Goal: Information Seeking & Learning: Compare options

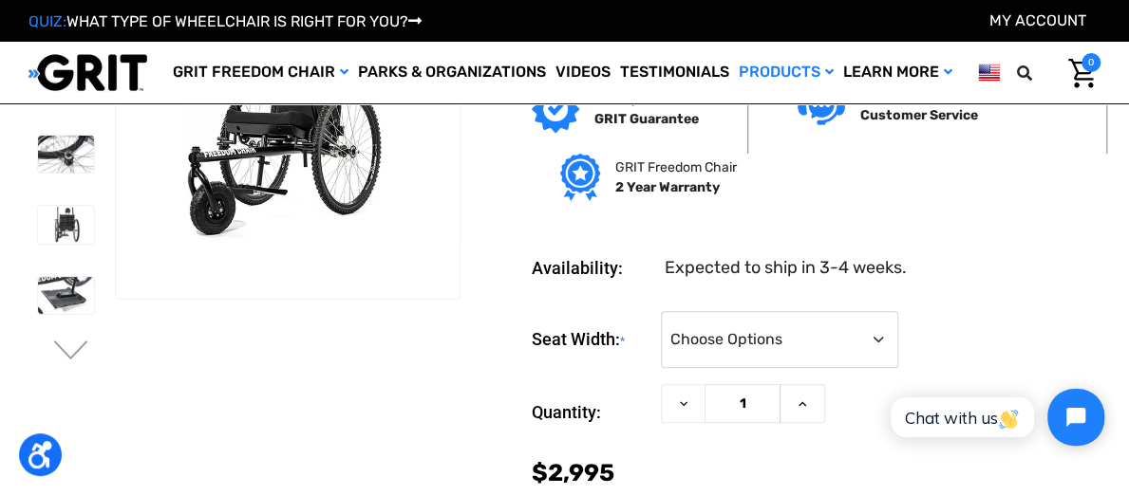
scroll to position [114, 0]
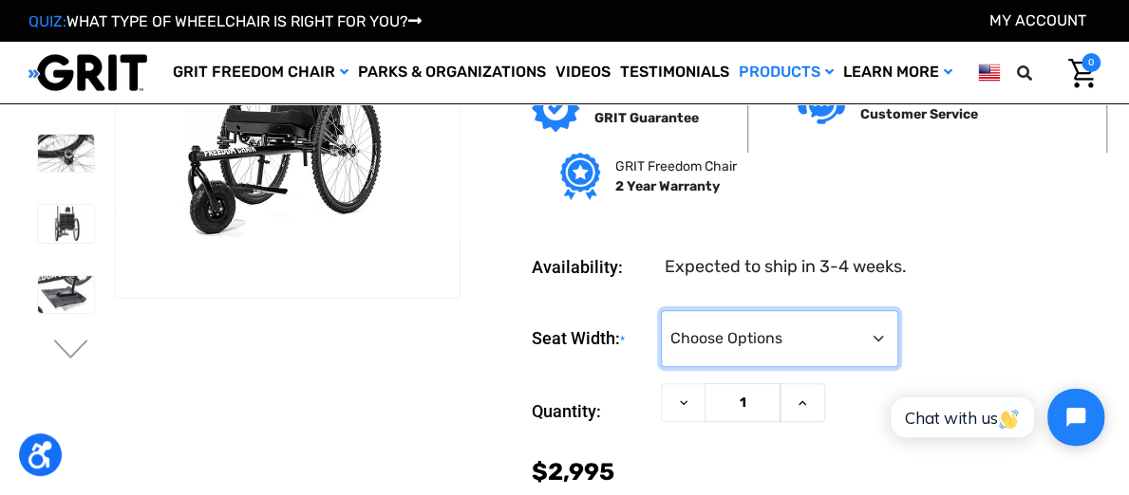
click at [740, 336] on select "Choose Options 16" 18" 20"" at bounding box center [779, 338] width 237 height 57
select select "324"
click at [661, 311] on select "Choose Options 16" 18" 20"" at bounding box center [779, 338] width 237 height 57
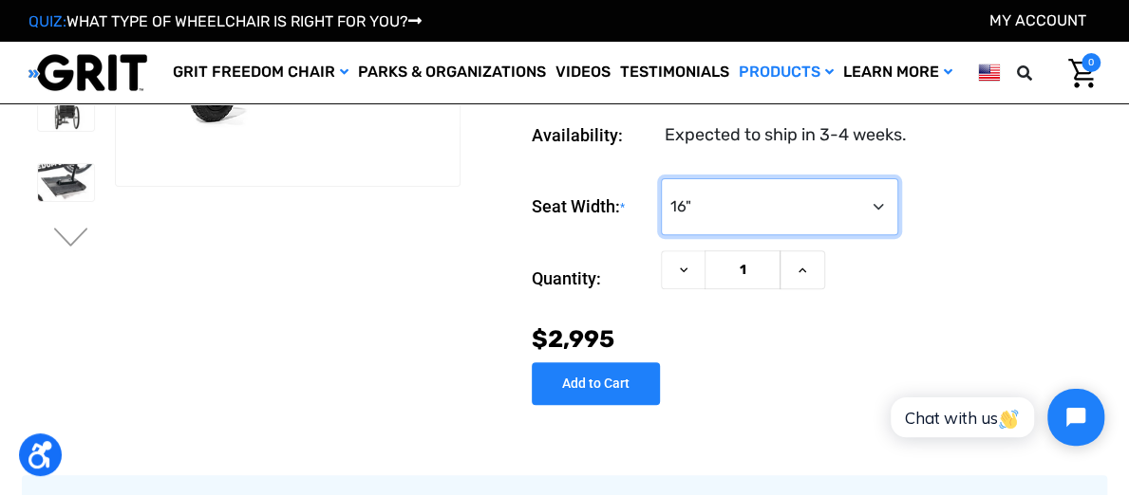
scroll to position [0, 0]
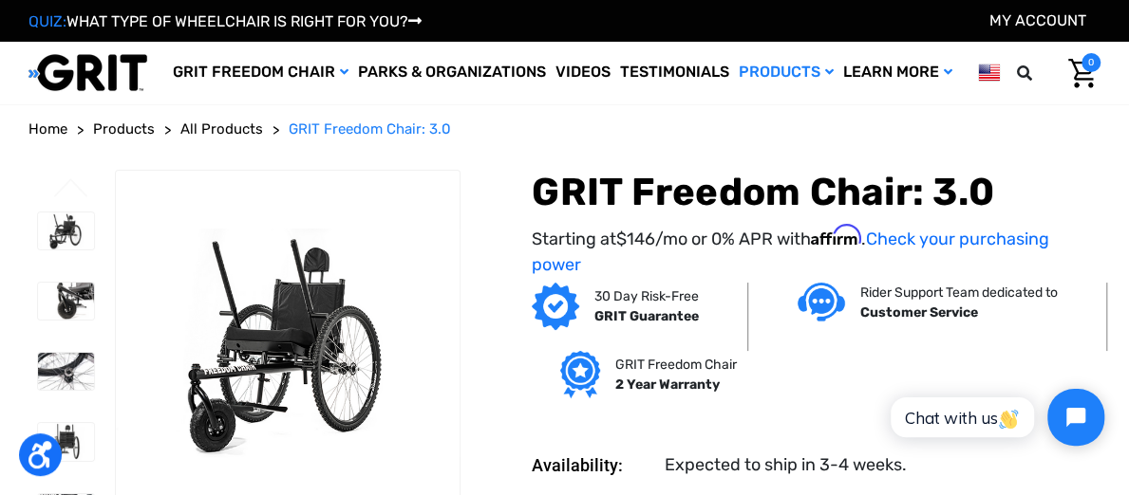
click at [215, 124] on span "All Products" at bounding box center [221, 129] width 83 height 17
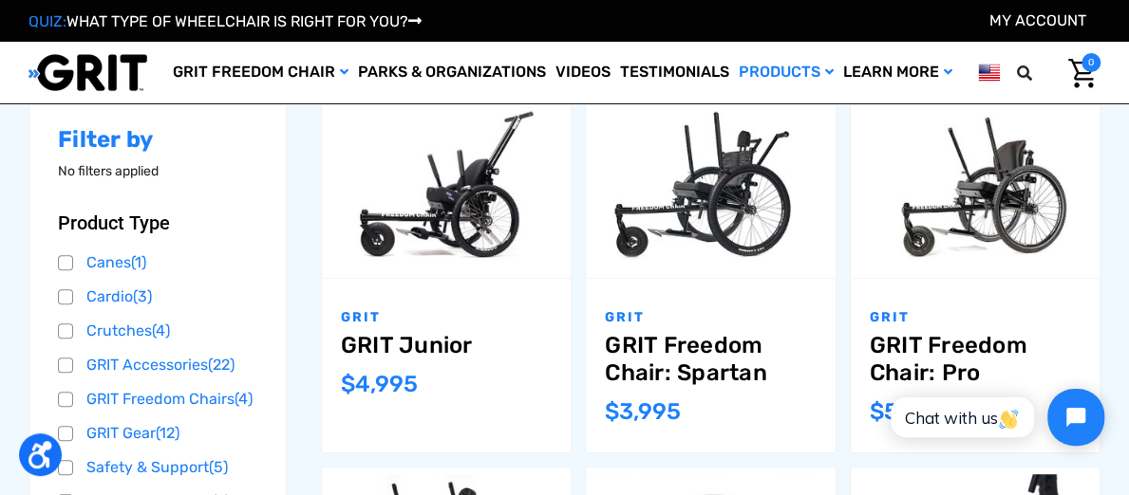
scroll to position [263, 0]
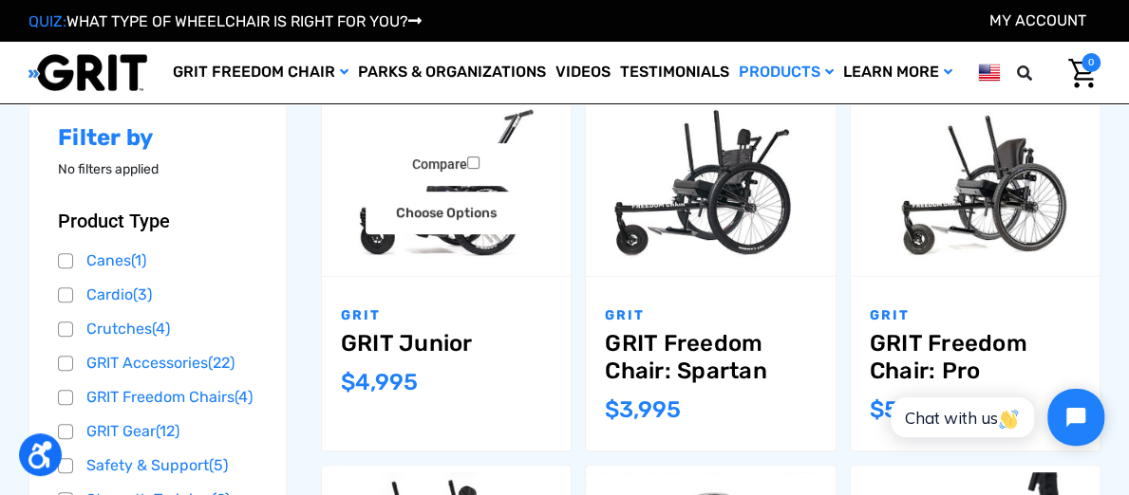
click at [420, 347] on link "GRIT Junior" at bounding box center [446, 344] width 211 height 28
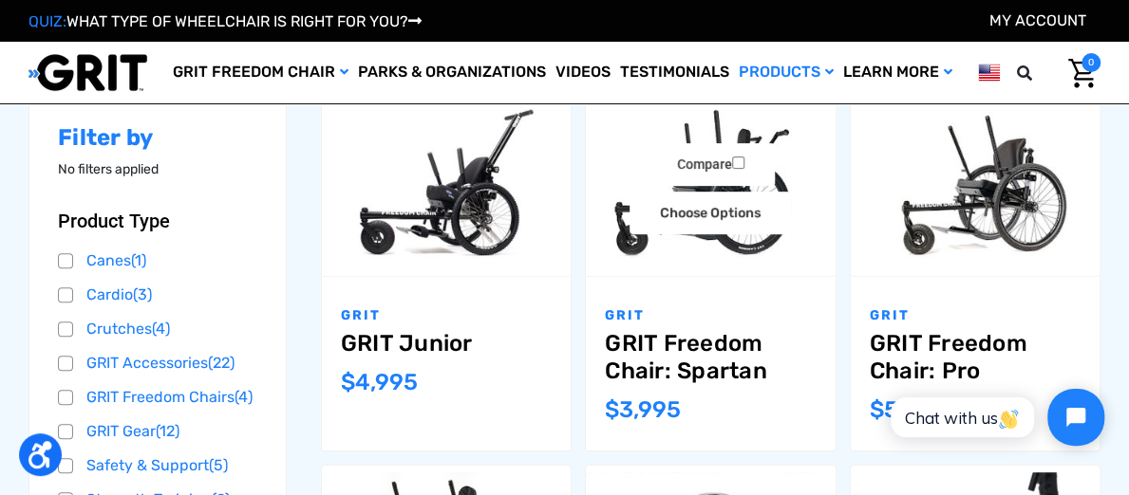
click at [658, 373] on link "GRIT Freedom Chair: Spartan" at bounding box center [710, 357] width 211 height 55
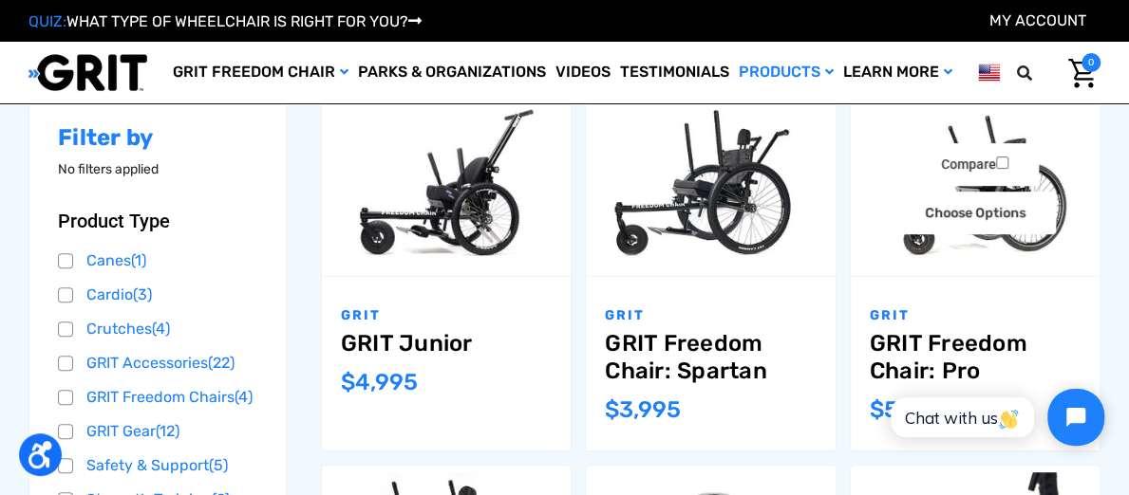
click at [919, 362] on link "GRIT Freedom Chair: Pro" at bounding box center [974, 357] width 211 height 55
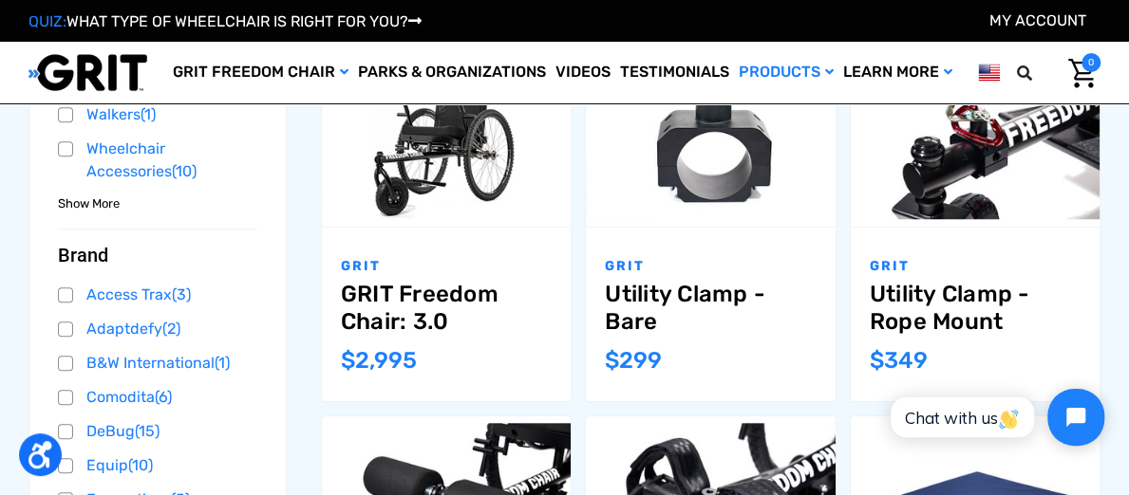
scroll to position [683, 0]
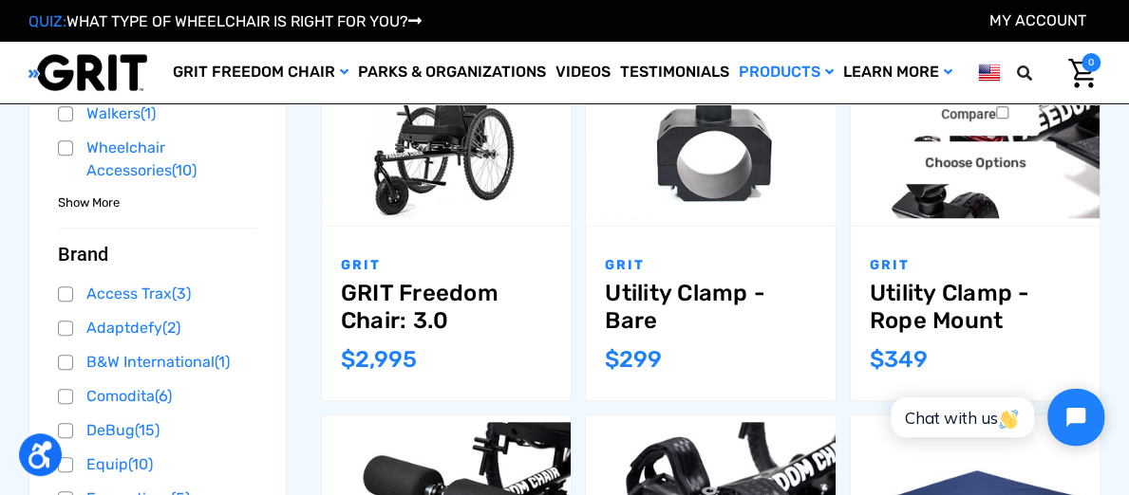
click at [885, 331] on link "Utility Clamp - Rope Mount" at bounding box center [974, 307] width 211 height 55
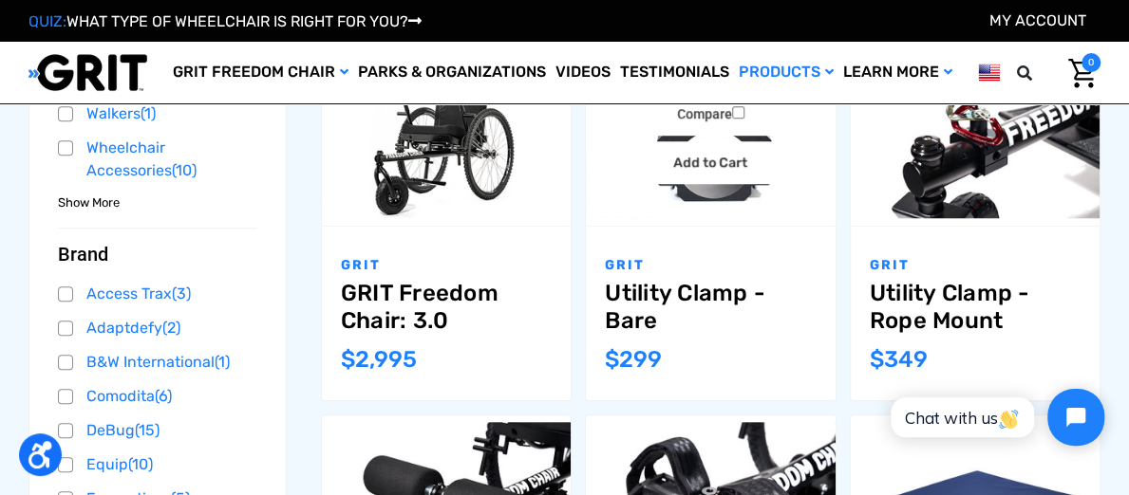
click at [713, 308] on link "Utility Clamp - Bare" at bounding box center [710, 307] width 211 height 55
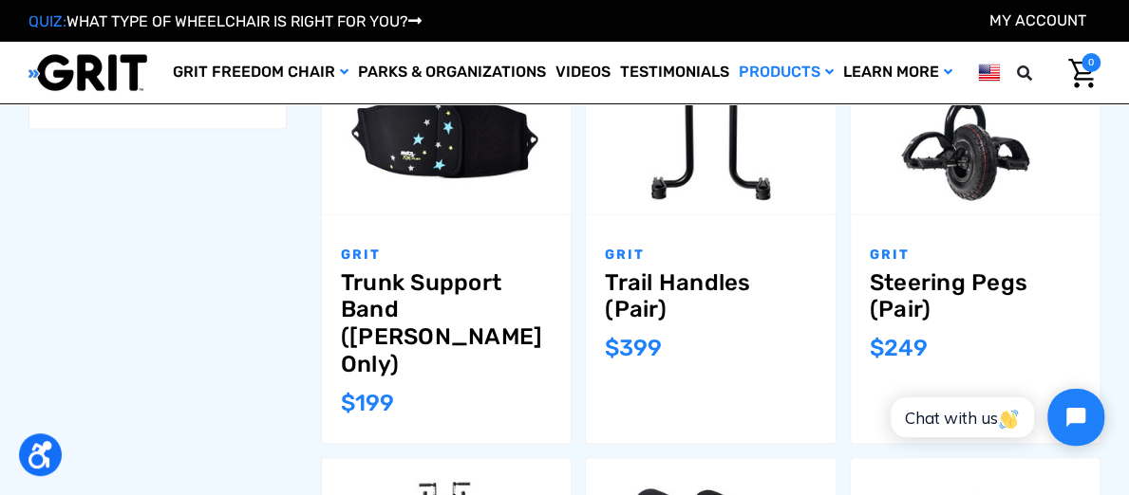
scroll to position [1436, 0]
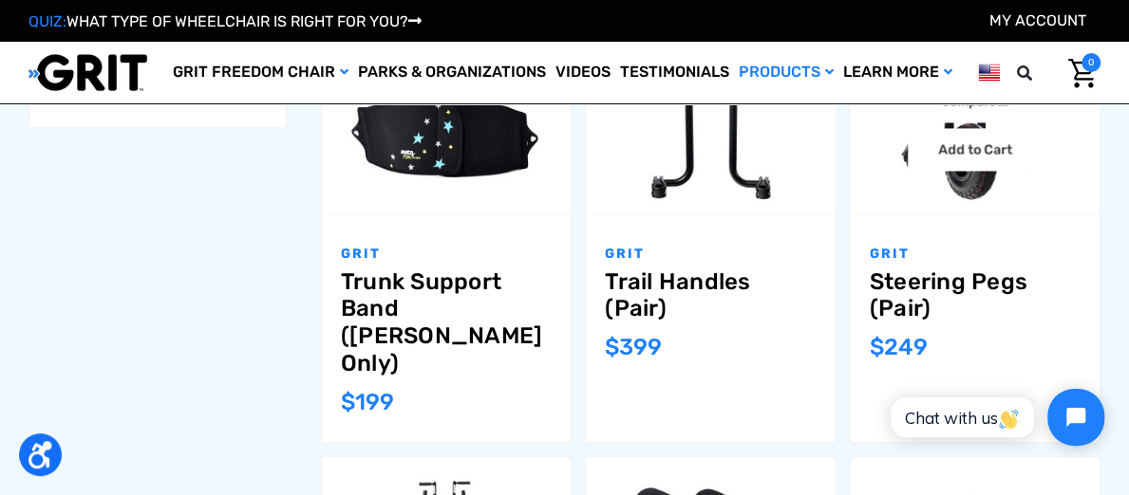
click at [920, 323] on link "Steering Pegs (Pair)" at bounding box center [974, 295] width 211 height 55
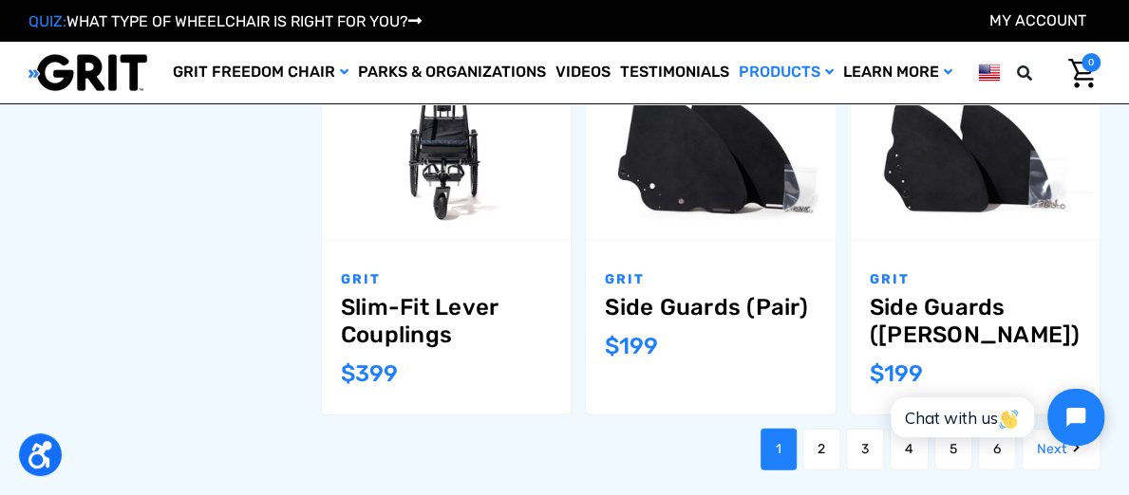
scroll to position [1836, 0]
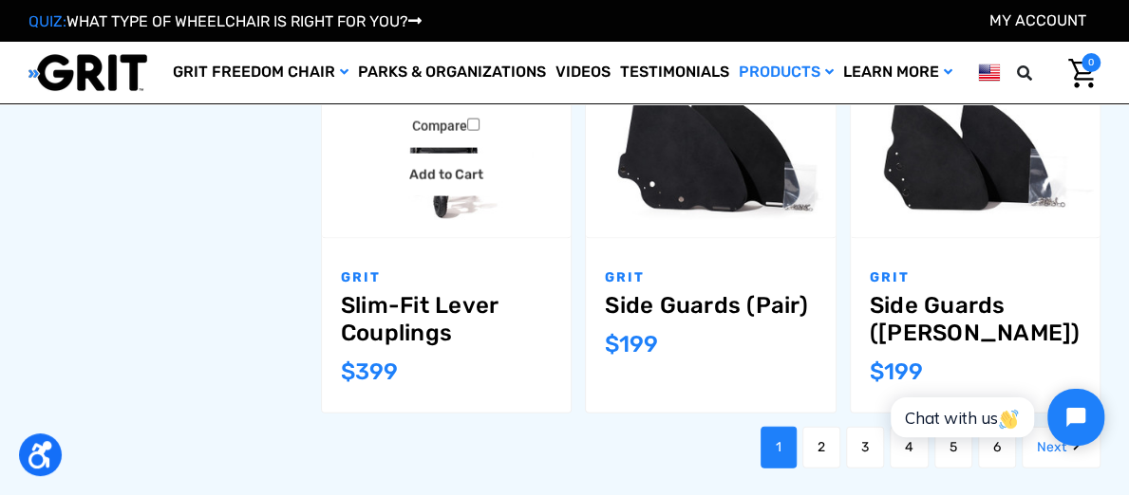
click at [431, 340] on link "Slim-Fit Lever Couplings" at bounding box center [446, 319] width 211 height 55
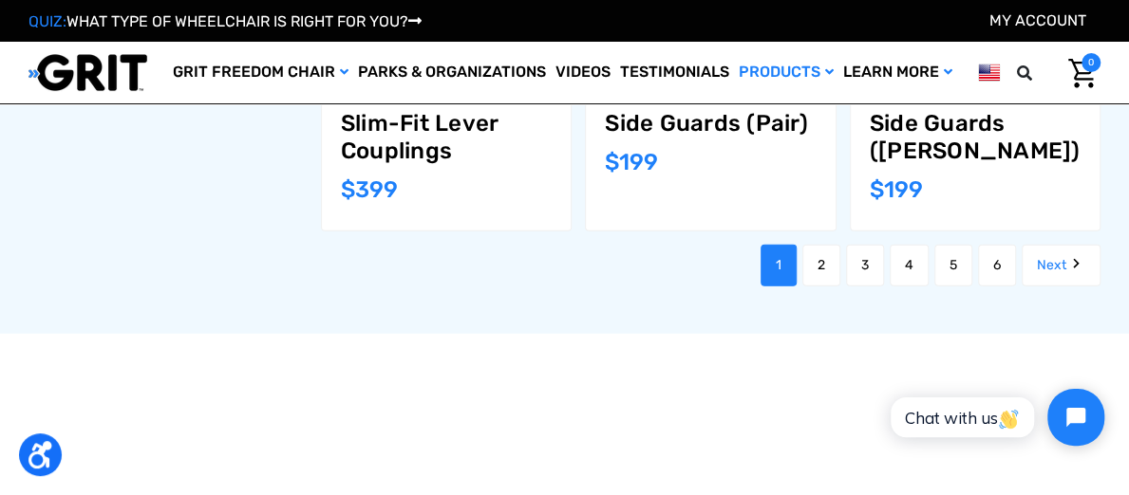
scroll to position [2044, 0]
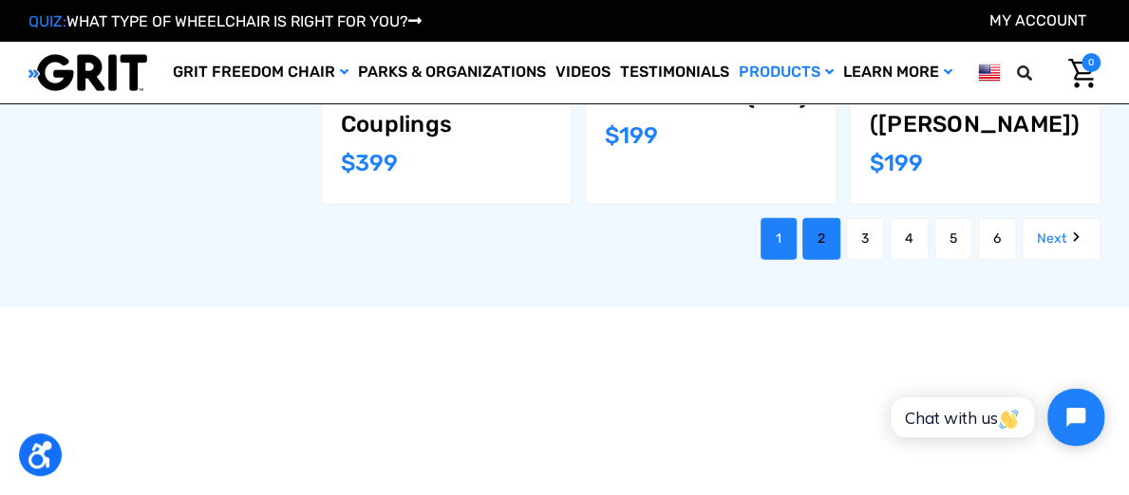
click at [822, 260] on link "2" at bounding box center [821, 239] width 38 height 42
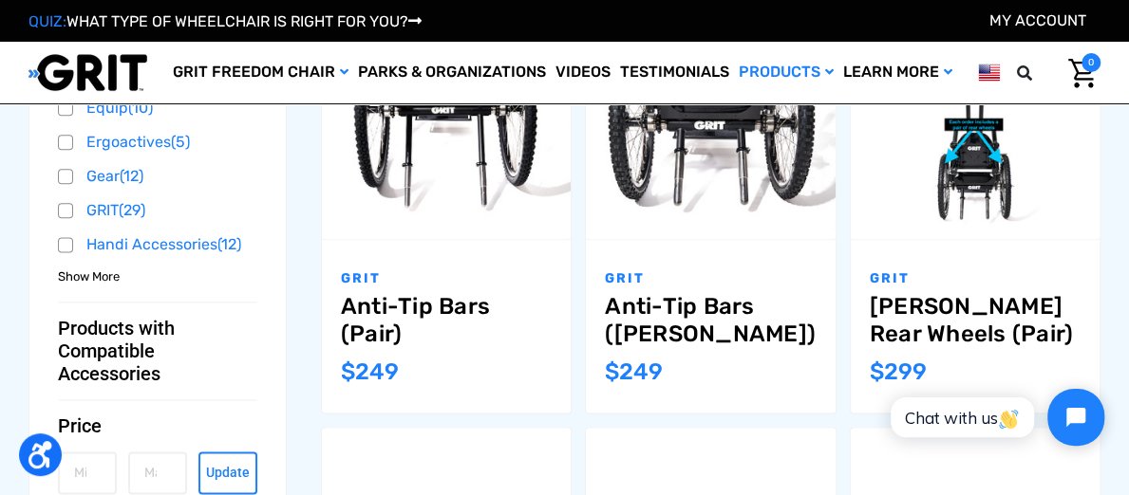
scroll to position [1039, 0]
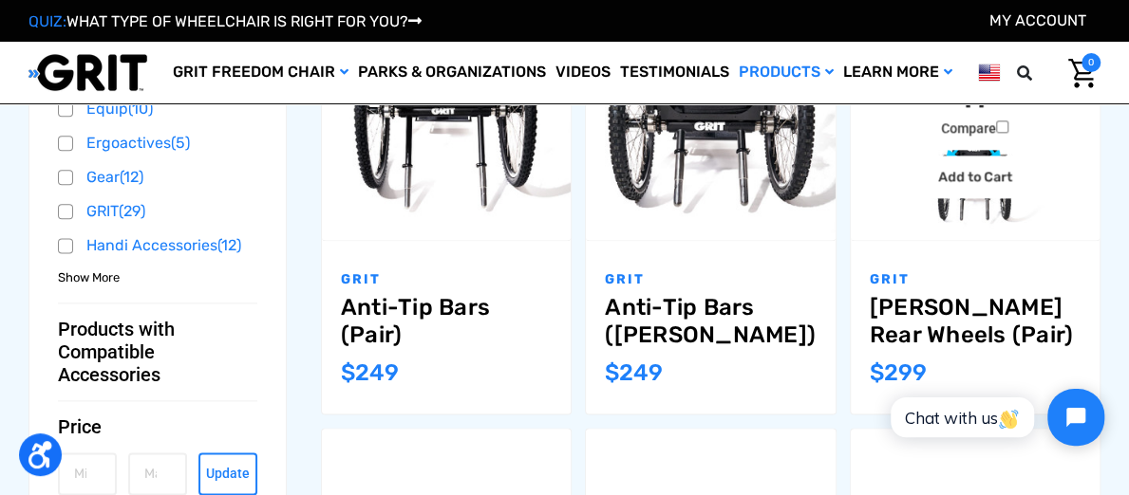
click at [918, 327] on link "GRIT Jr. Rear Wheels (Pair)" at bounding box center [974, 321] width 211 height 55
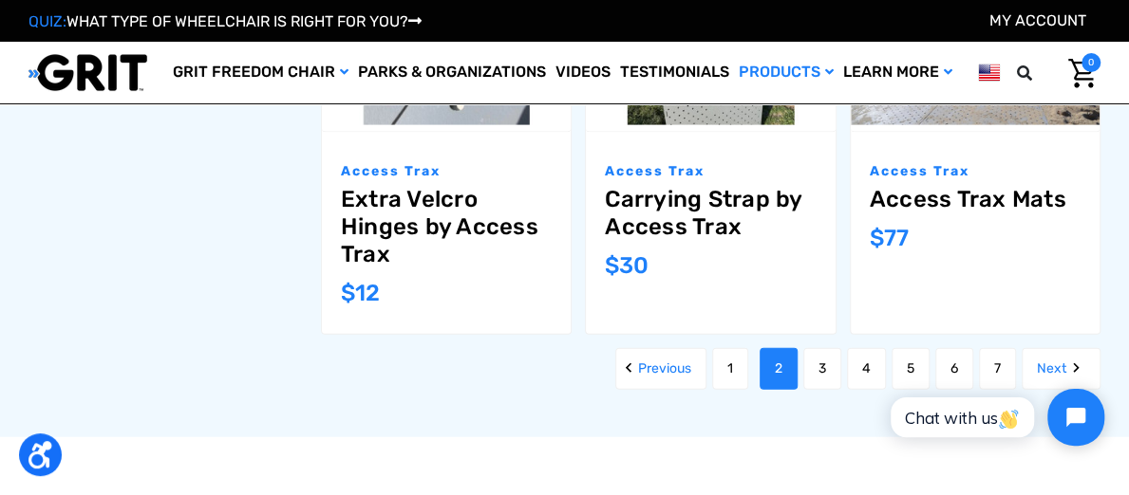
scroll to position [1888, 0]
click at [813, 389] on link "3" at bounding box center [822, 368] width 38 height 42
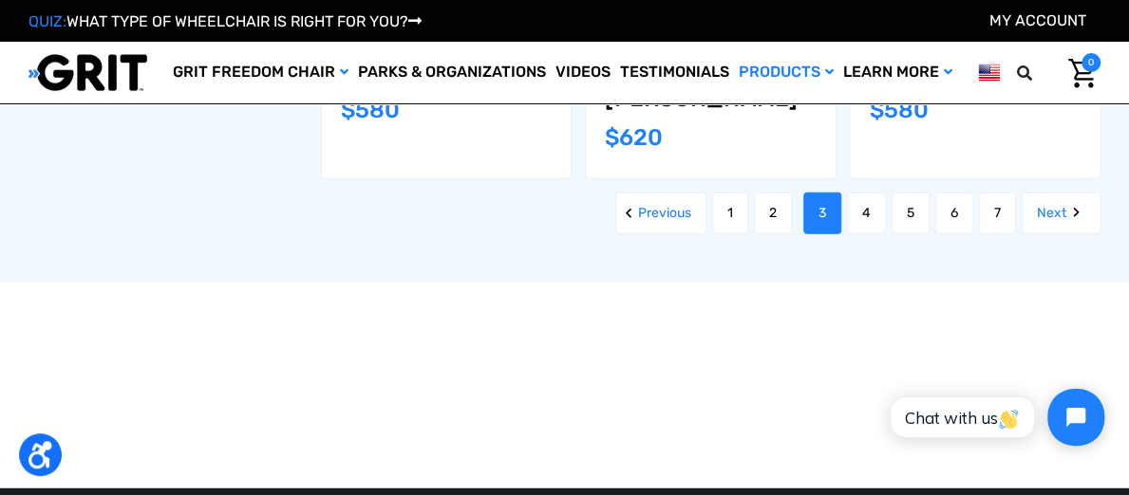
scroll to position [2278, 0]
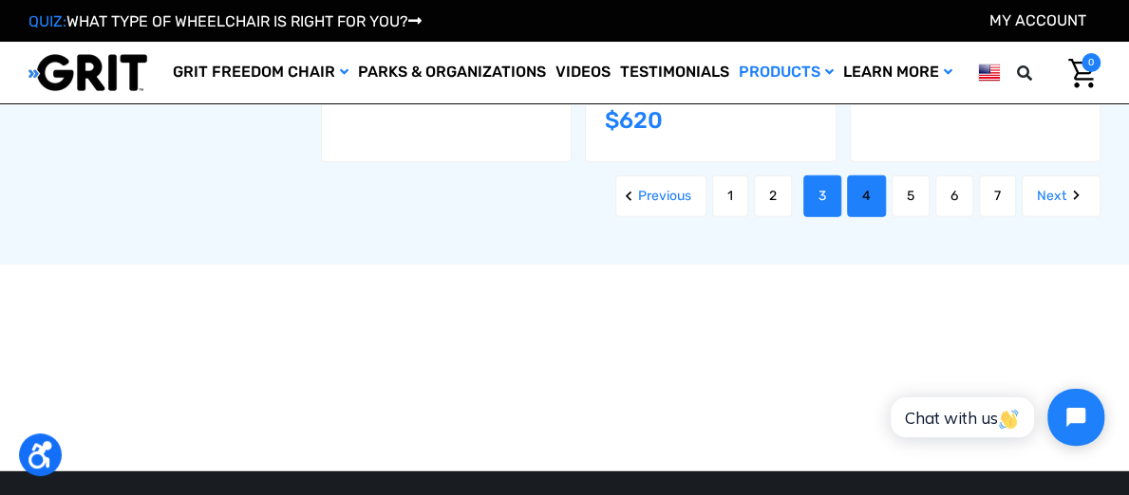
drag, startPoint x: 844, startPoint y: 283, endPoint x: 862, endPoint y: 293, distance: 20.8
click at [862, 217] on ul "Previous 1 2 3 4 5 6 7 Next" at bounding box center [850, 197] width 499 height 42
click at [862, 217] on link "4" at bounding box center [866, 197] width 39 height 42
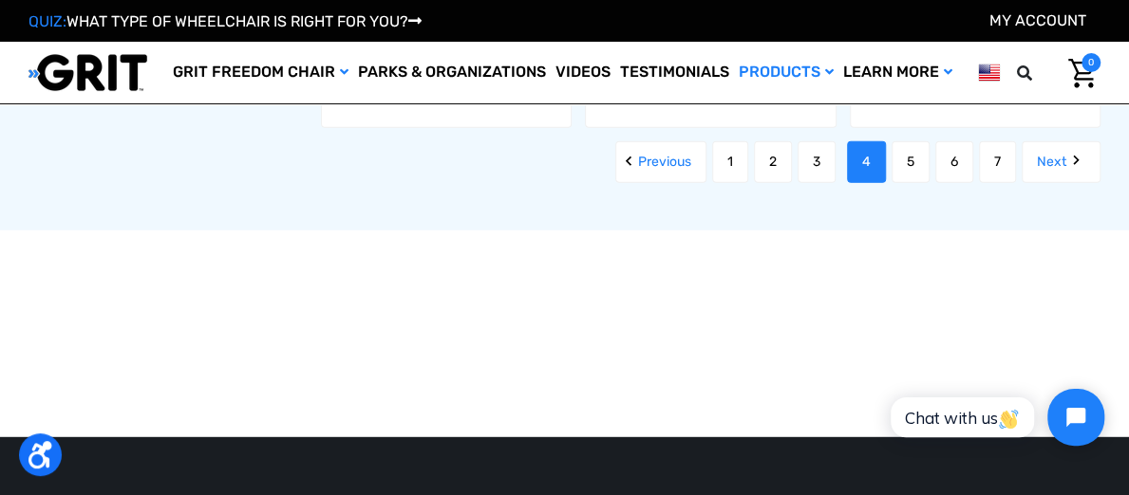
scroll to position [2259, 0]
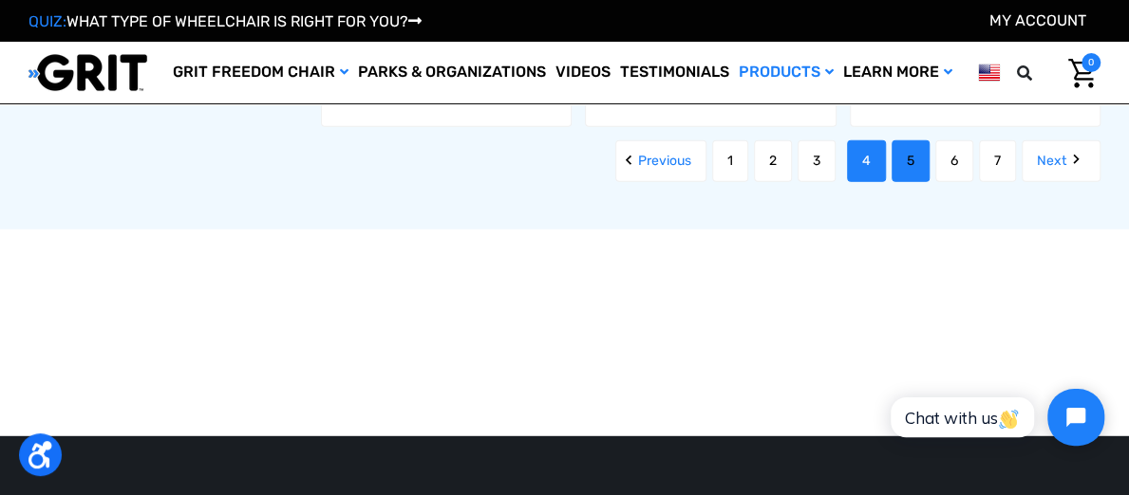
click at [900, 182] on link "5" at bounding box center [910, 161] width 38 height 42
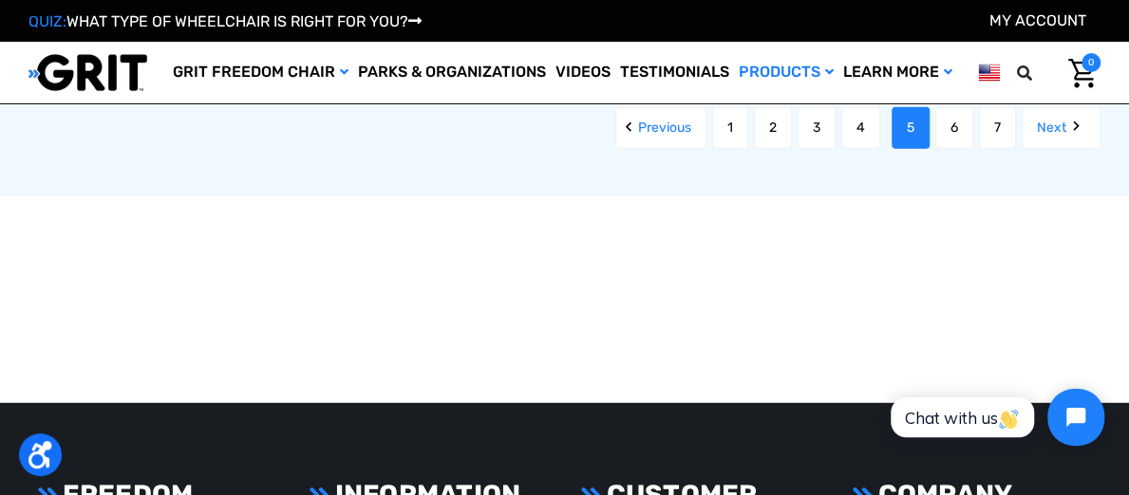
scroll to position [2294, 0]
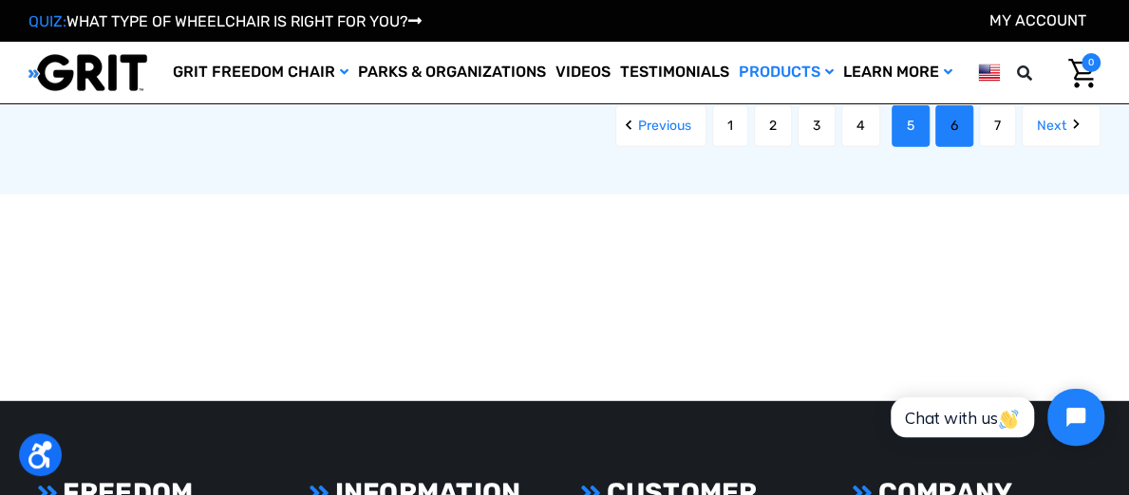
click at [961, 147] on link "6" at bounding box center [954, 126] width 38 height 42
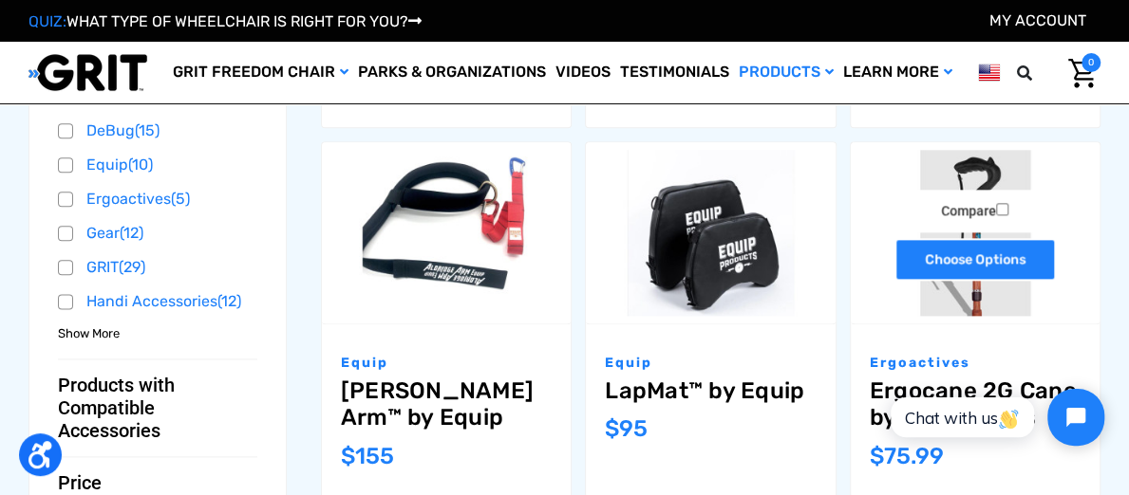
scroll to position [982, 0]
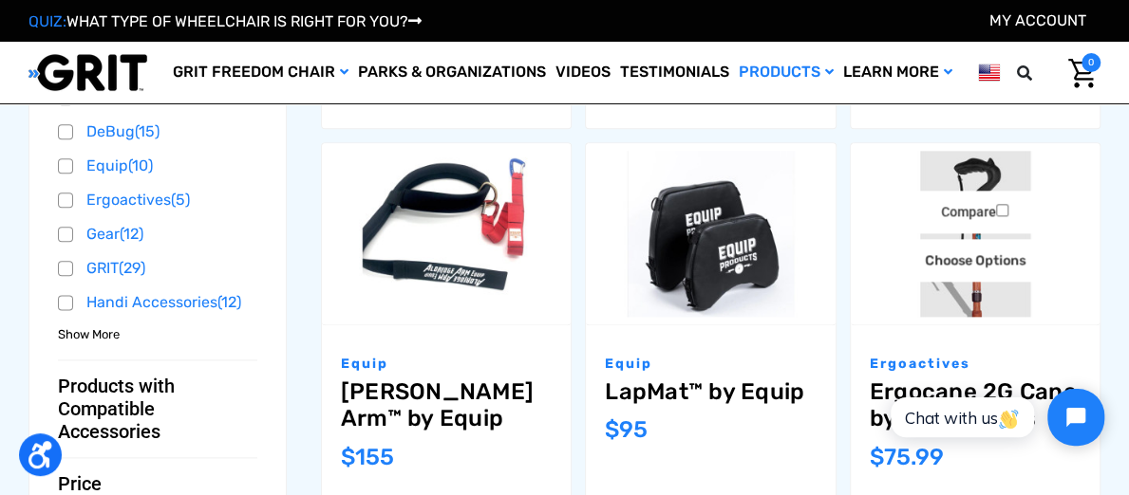
click at [957, 324] on div "Ergocane 2G Cane by Ergoactives,$75.99\a" at bounding box center [974, 233] width 249 height 180
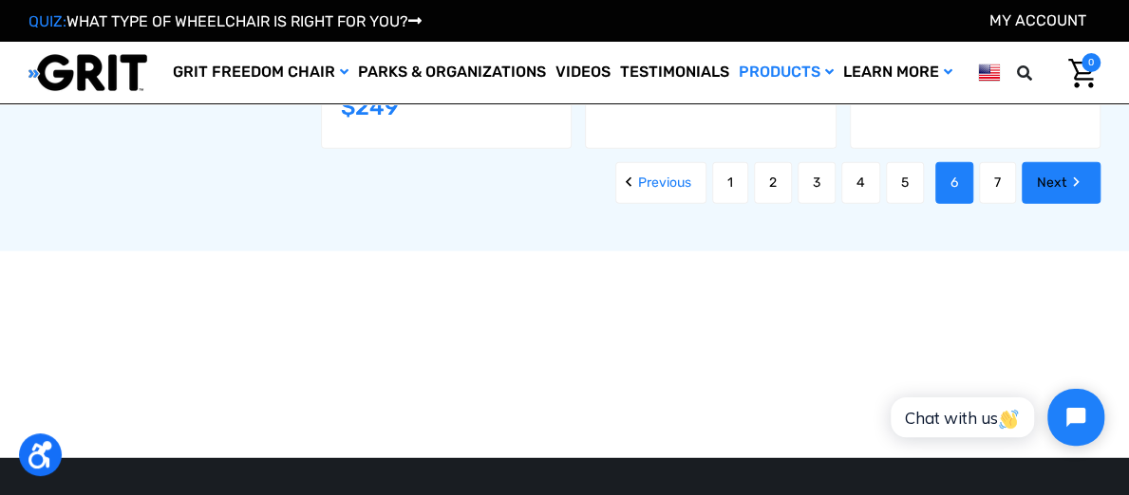
scroll to position [2183, 0]
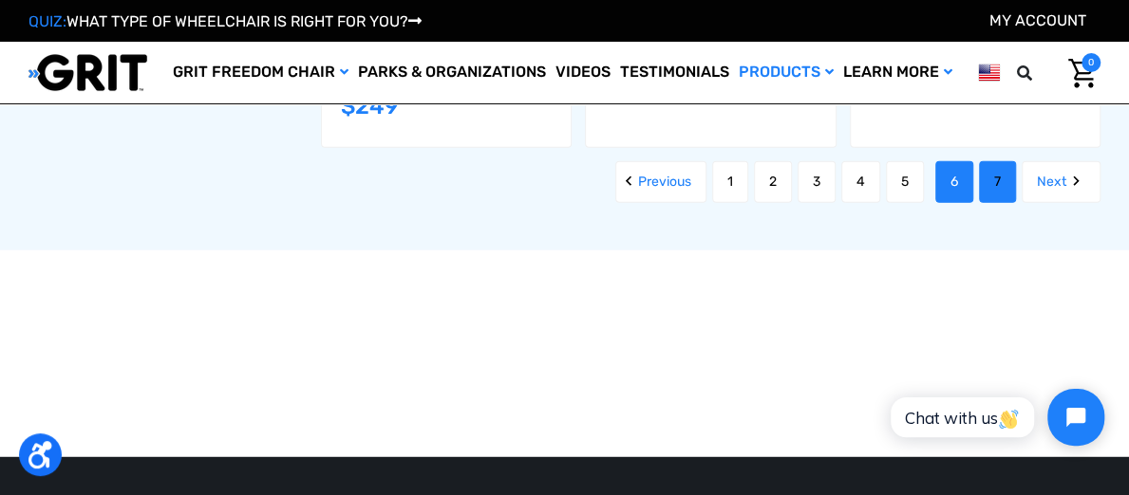
click at [995, 203] on link "7" at bounding box center [997, 182] width 37 height 42
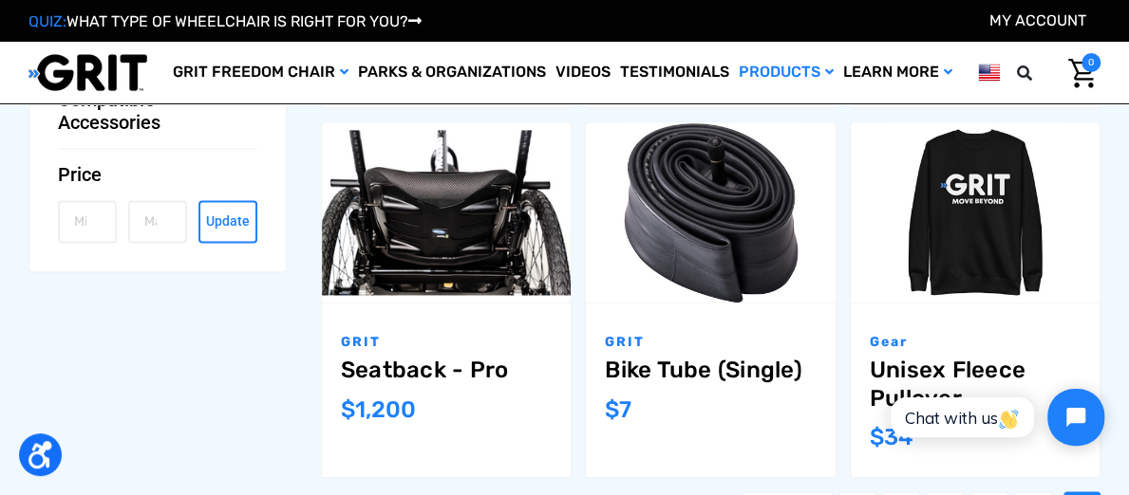
scroll to position [1311, 0]
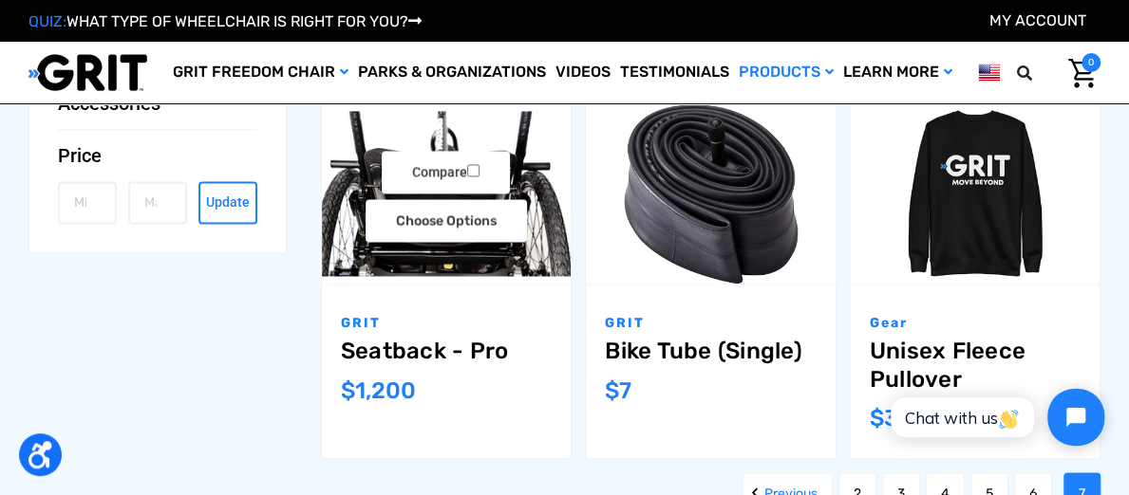
click at [552, 276] on img "Seatback - Pro,$1,200.00\a" at bounding box center [446, 193] width 249 height 165
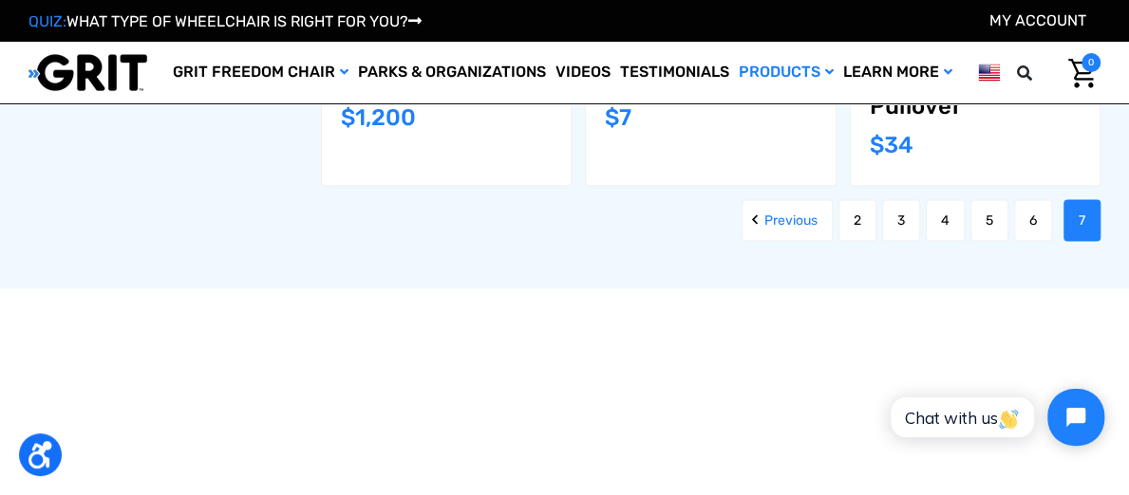
scroll to position [1585, 0]
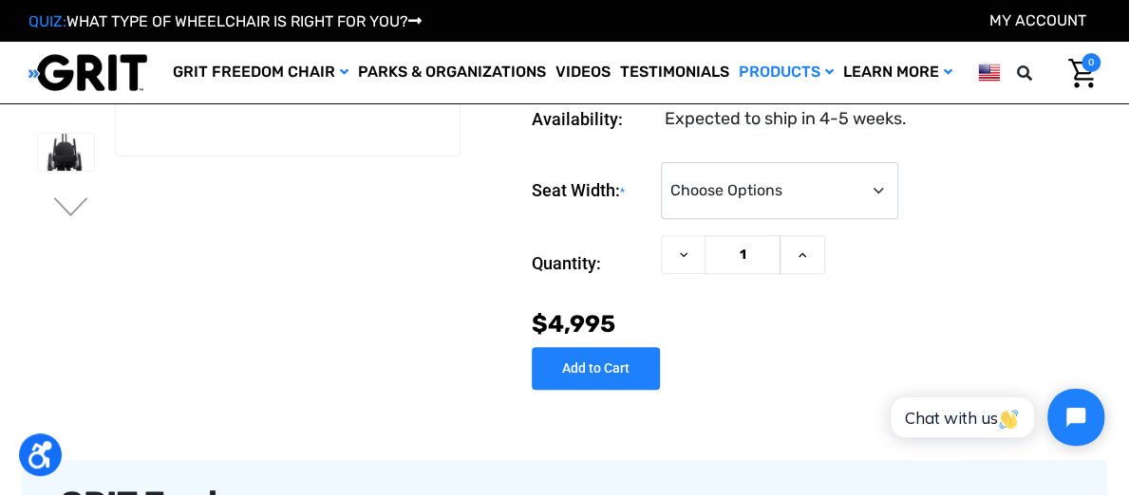
scroll to position [277, 0]
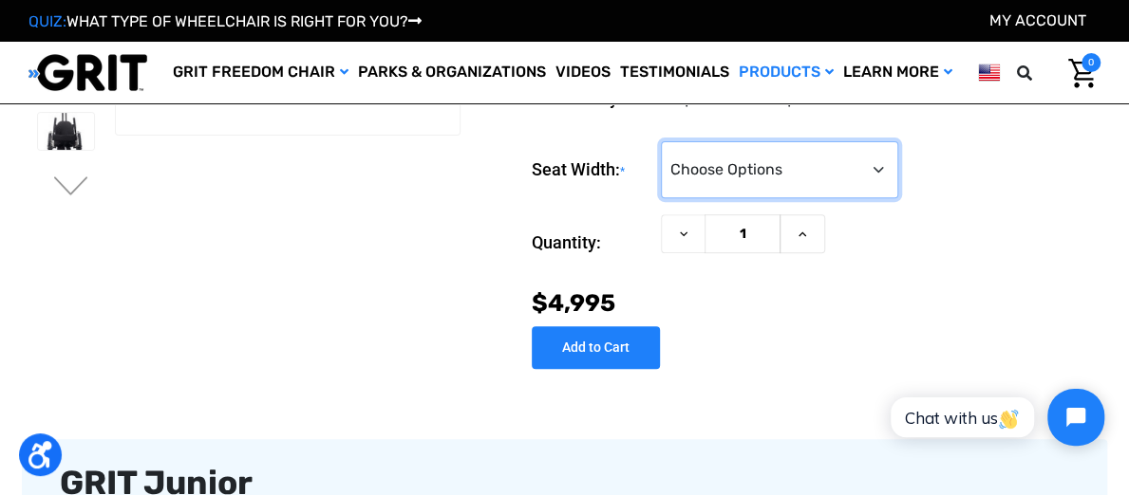
click at [718, 179] on select "Choose Options <10" 11-12"" at bounding box center [779, 169] width 237 height 57
select select "337"
click at [661, 148] on select "Choose Options <10" 11-12"" at bounding box center [779, 169] width 237 height 57
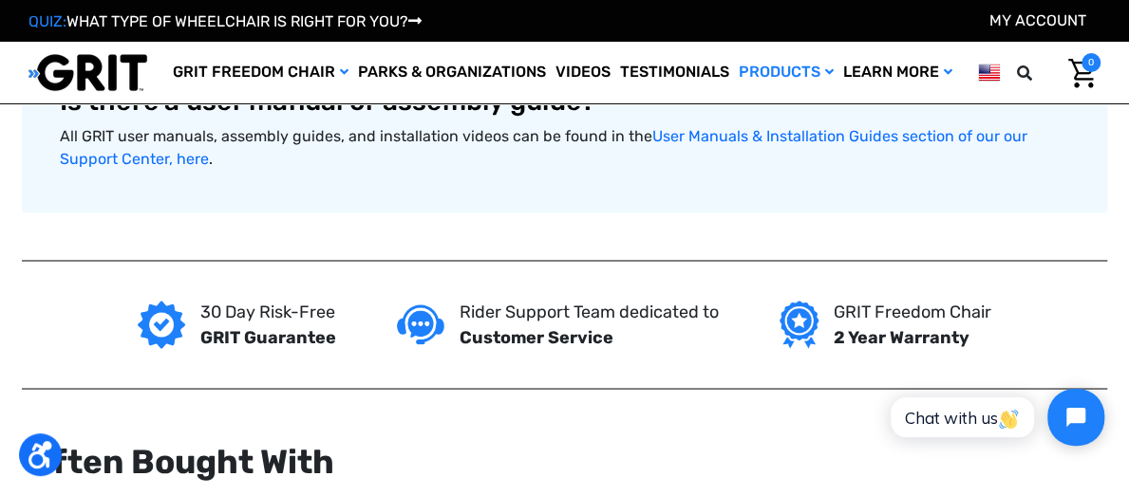
scroll to position [1581, 0]
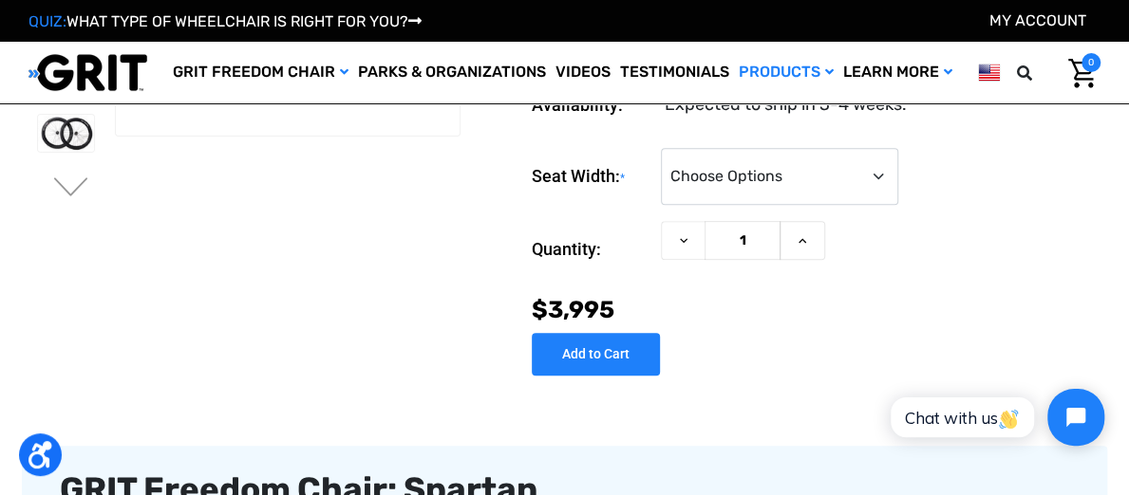
scroll to position [271, 0]
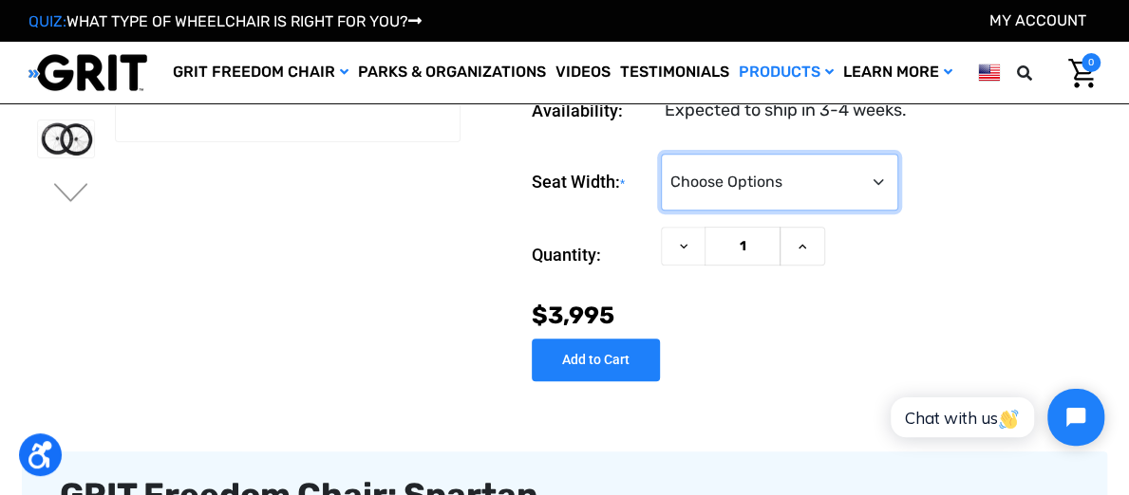
click at [711, 211] on select "Choose Options 16" 18" 20"" at bounding box center [779, 182] width 237 height 57
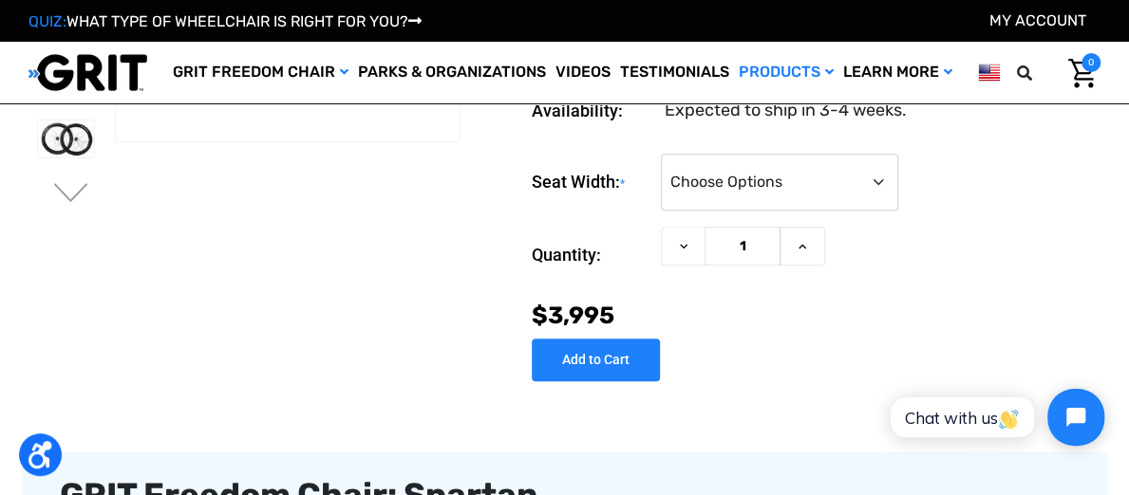
click at [620, 284] on label "Quantity:" at bounding box center [592, 255] width 120 height 57
click at [704, 266] on input "1" at bounding box center [742, 246] width 76 height 39
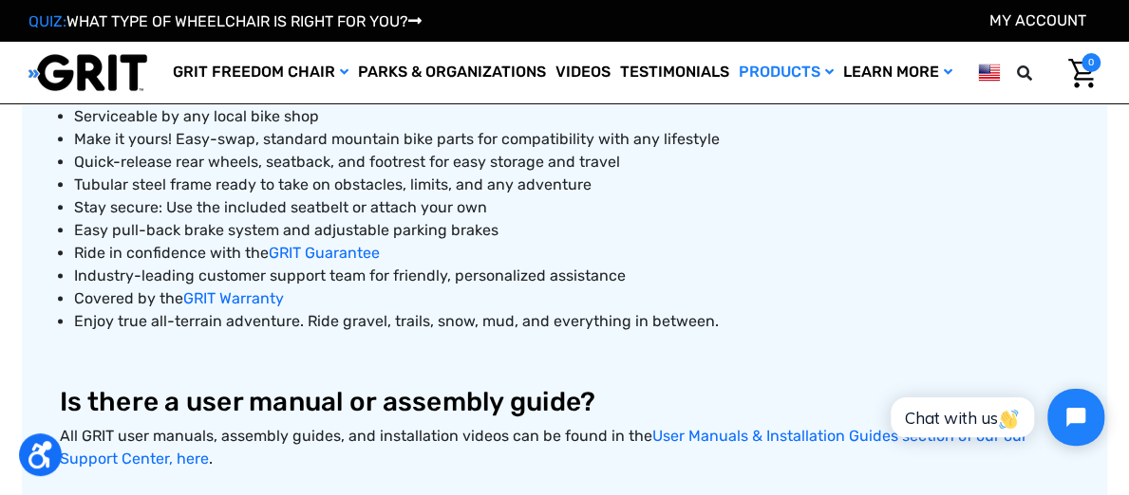
scroll to position [1017, 0]
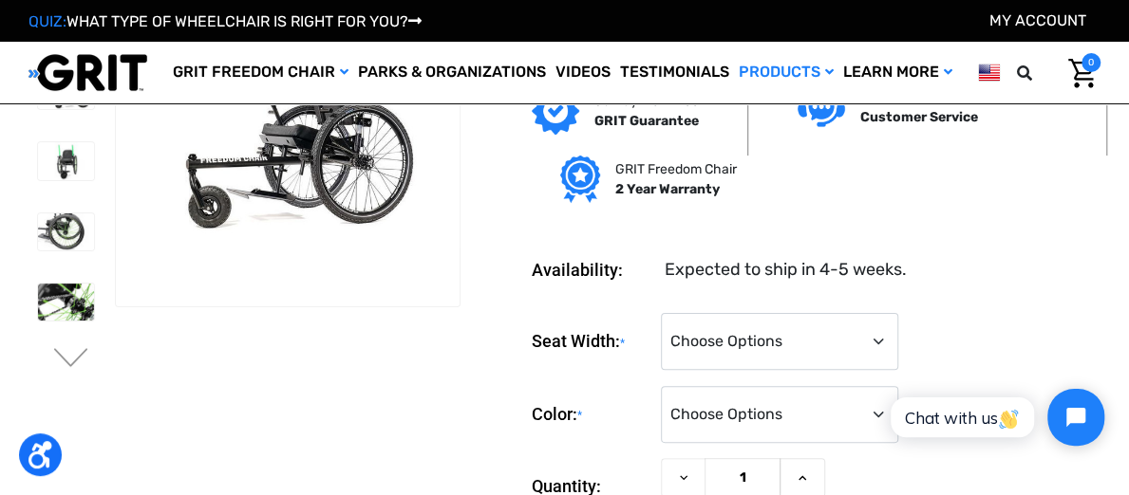
scroll to position [139, 0]
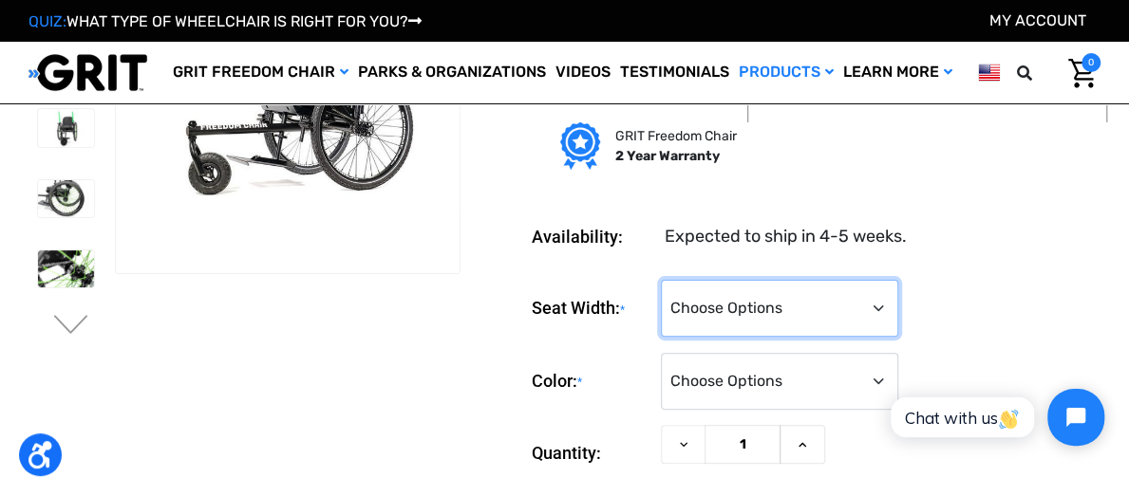
click at [734, 308] on select "Choose Options 16" 18" 20"" at bounding box center [779, 308] width 237 height 57
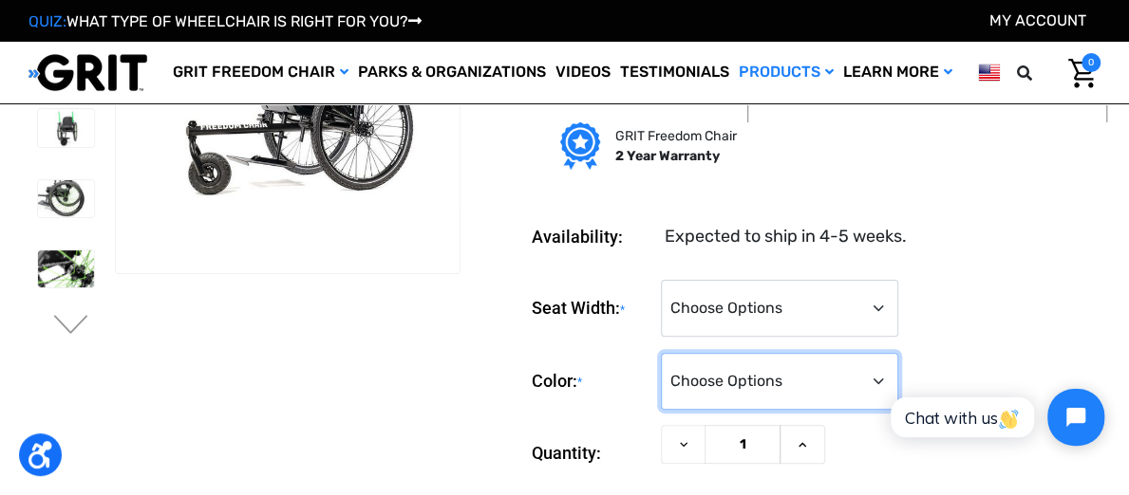
click at [727, 371] on select "Choose Options Black Blue Green Orange Pink Purple Red White Yellow" at bounding box center [779, 381] width 237 height 57
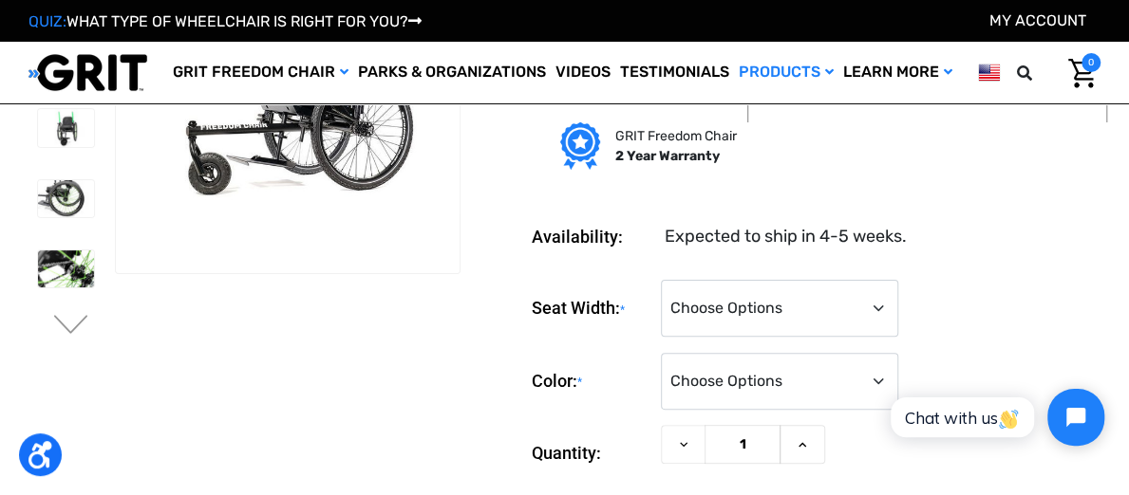
click at [585, 349] on div "Seat Width: * Choose Options 16" 18" 20" Color: * Choose Options Black Blue Gre…" at bounding box center [816, 345] width 569 height 131
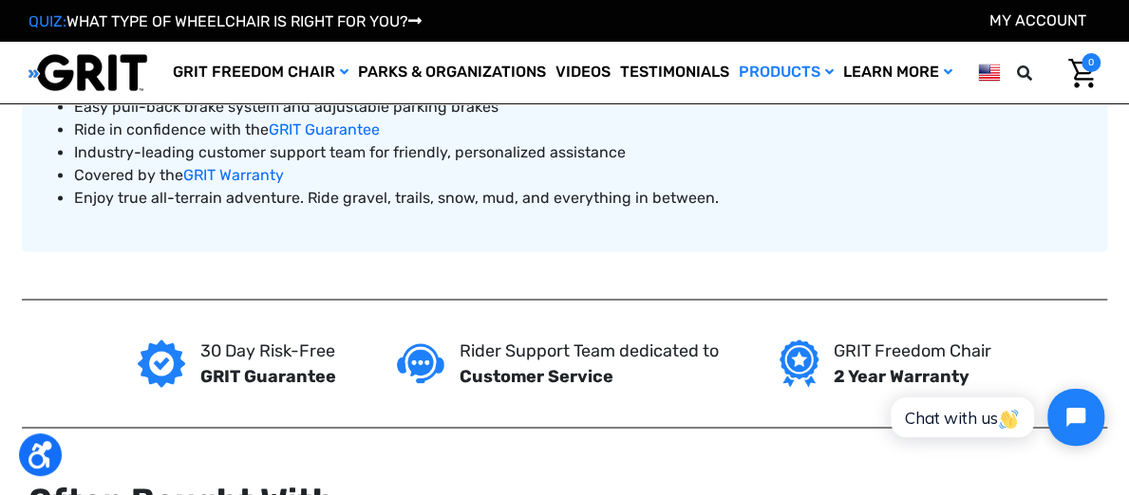
scroll to position [1401, 0]
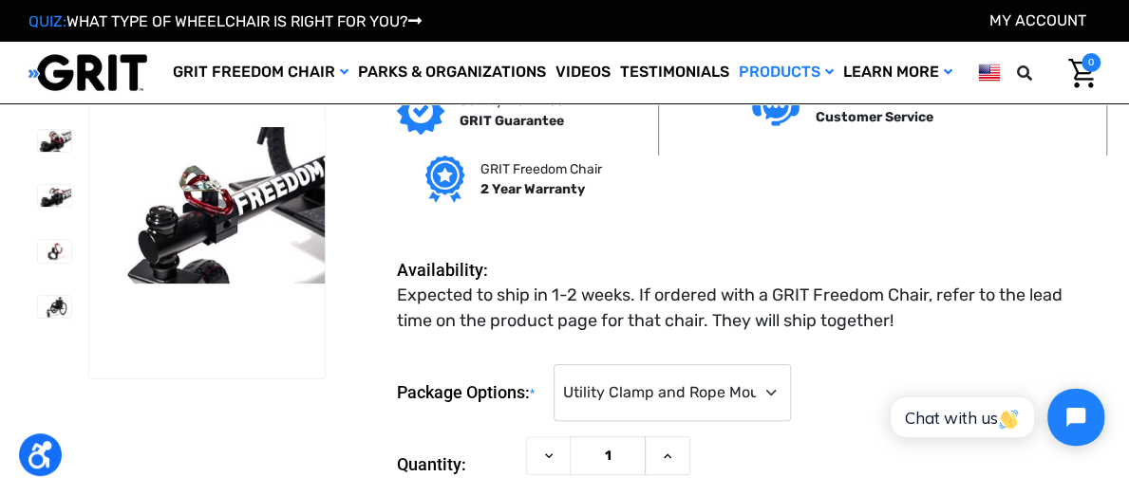
scroll to position [34, 0]
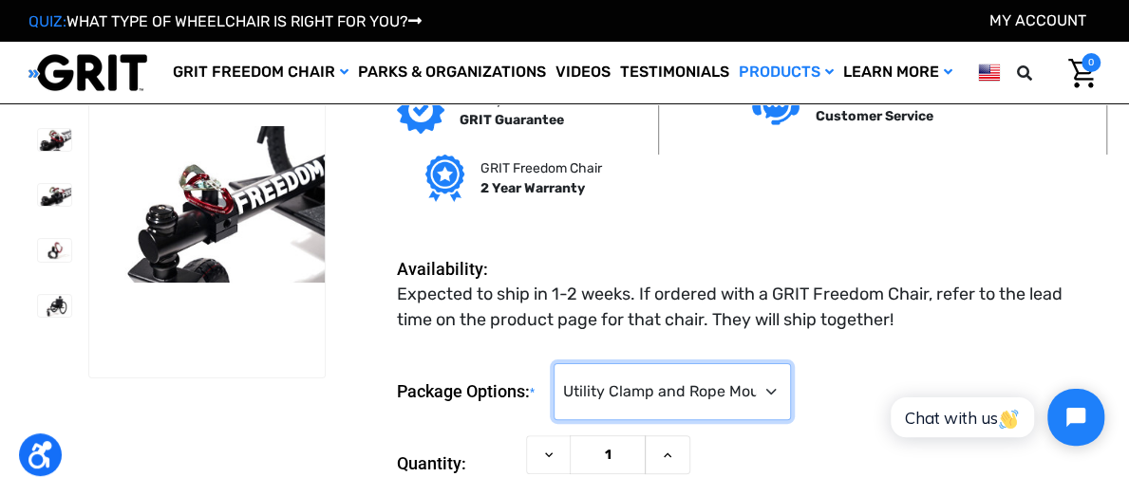
click at [625, 386] on select "Choose Options Utility Clamp and Rope Mount ($349) Rope Mount Only (No Utility …" at bounding box center [671, 392] width 237 height 57
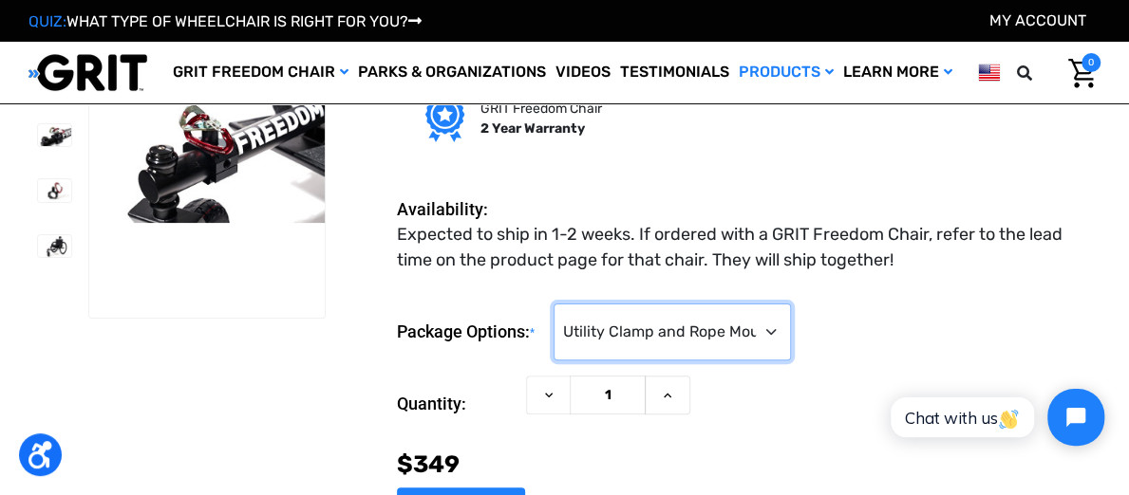
scroll to position [95, 0]
click at [563, 316] on select "Choose Options Utility Clamp and Rope Mount ($349) Rope Mount Only (No Utility …" at bounding box center [671, 331] width 237 height 57
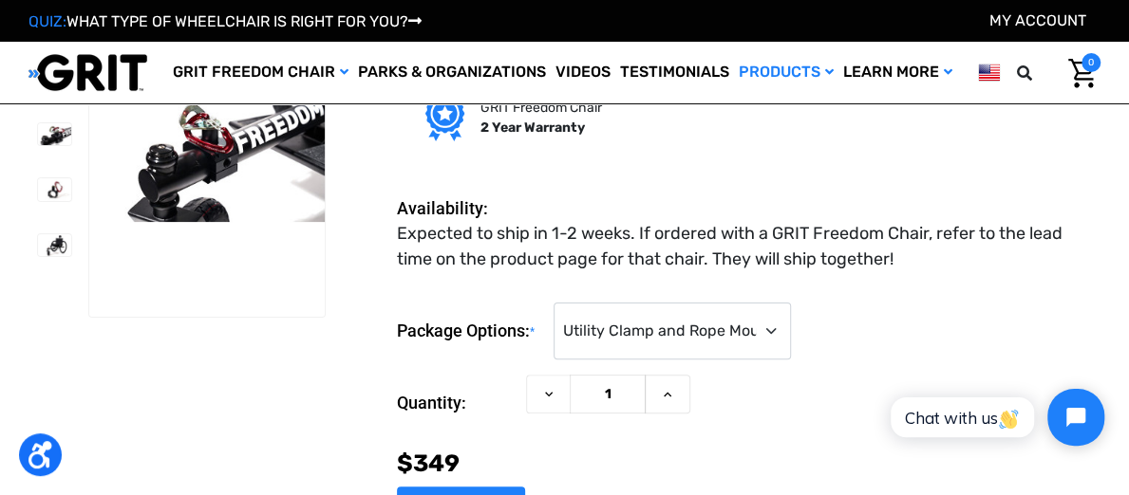
click at [488, 266] on dd "Expected to ship in 1-2 weeks. If ordered with a GRIT Freedom Chair, refer to t…" at bounding box center [744, 246] width 694 height 51
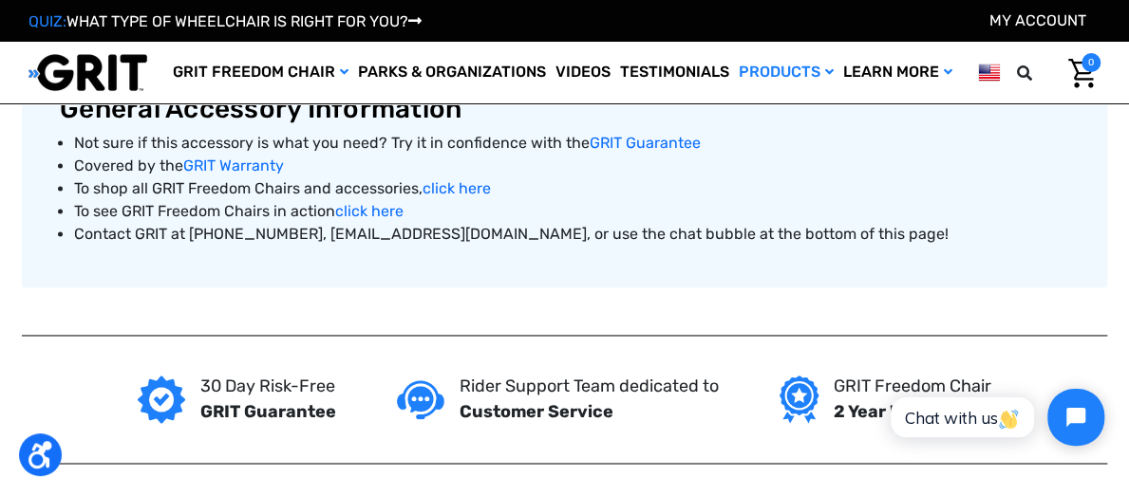
scroll to position [1200, 0]
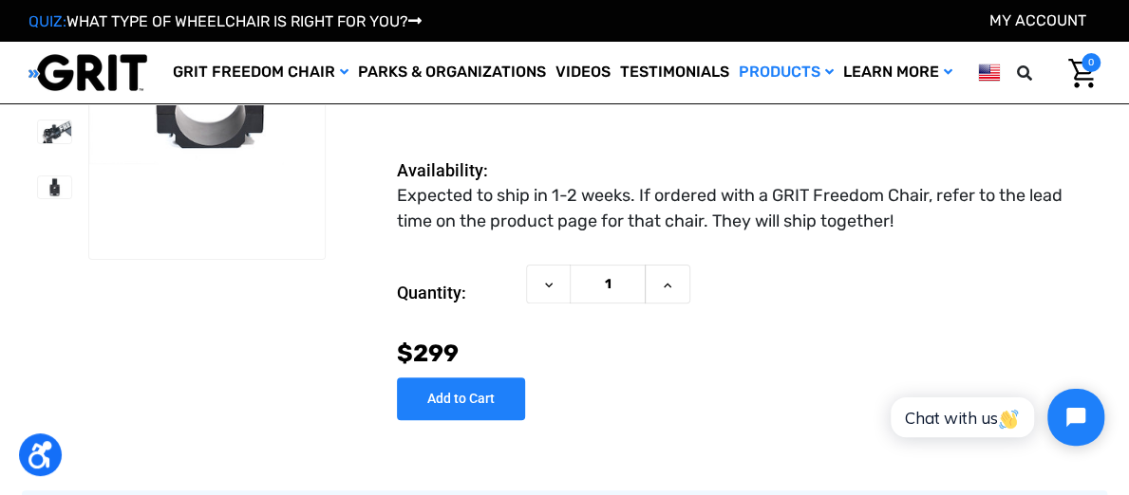
scroll to position [154, 0]
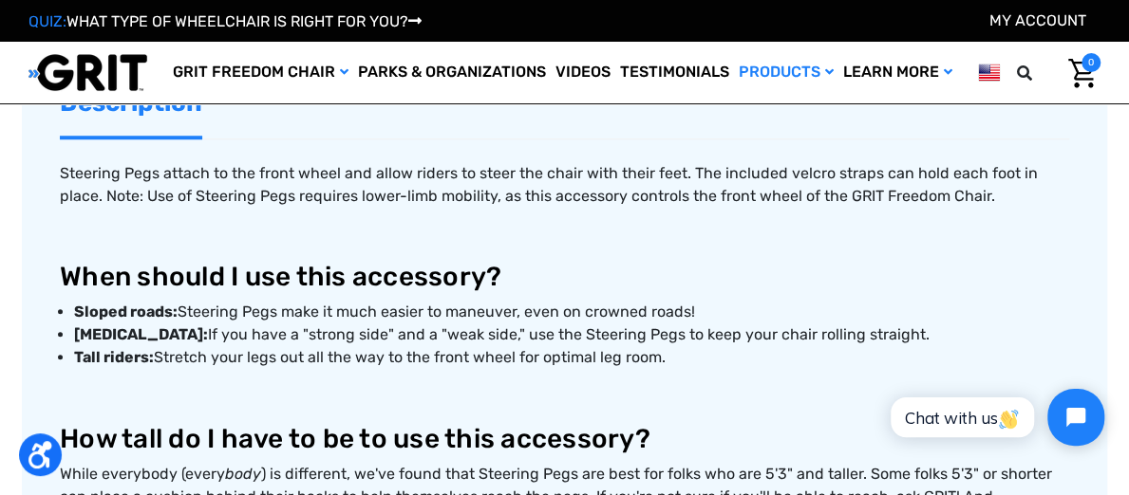
scroll to position [662, 0]
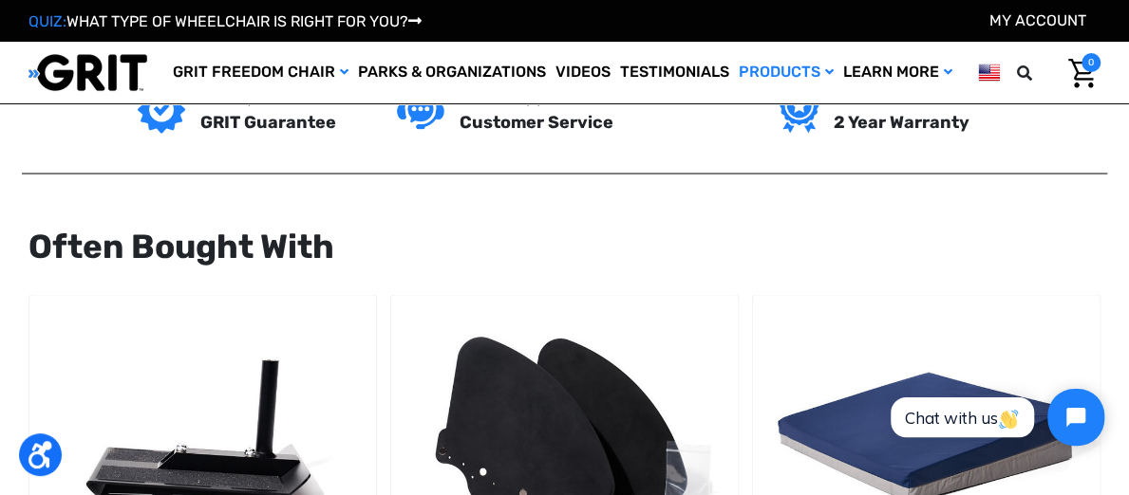
scroll to position [1647, 0]
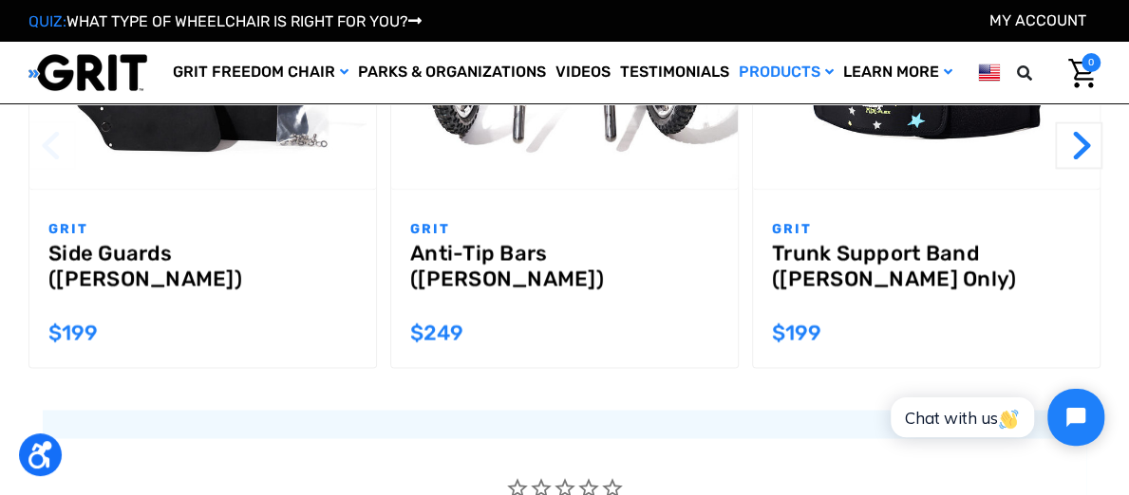
scroll to position [1751, 0]
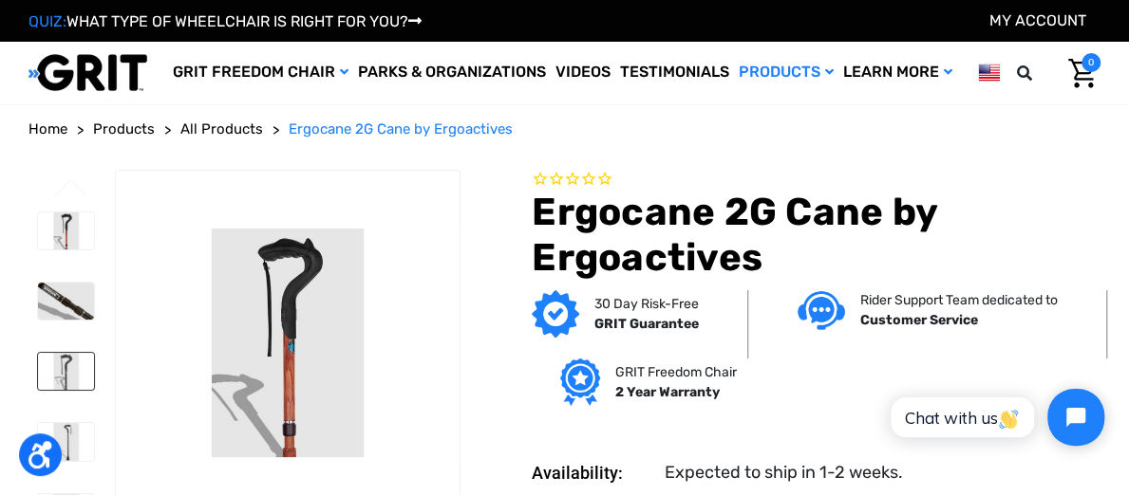
click at [49, 375] on img at bounding box center [66, 371] width 56 height 37
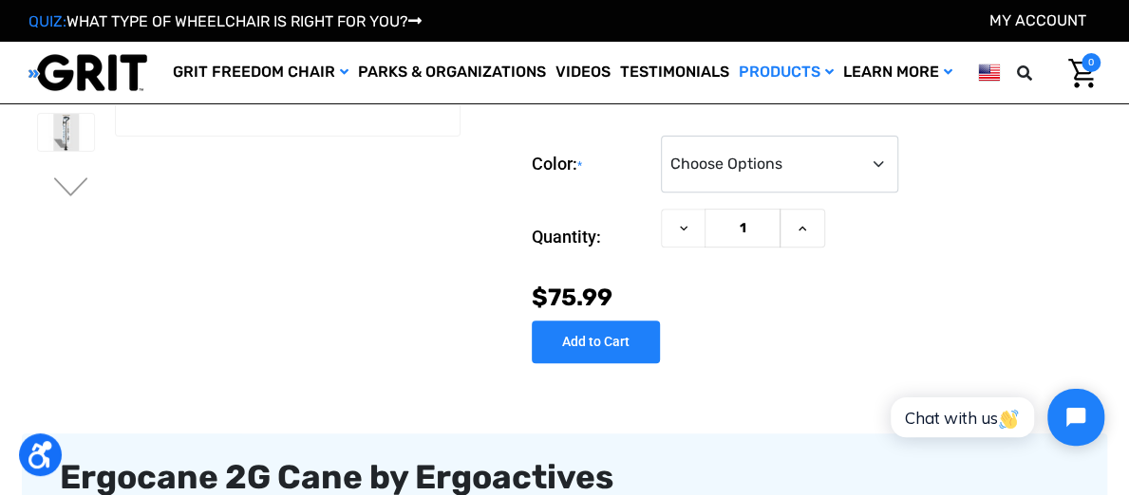
scroll to position [273, 0]
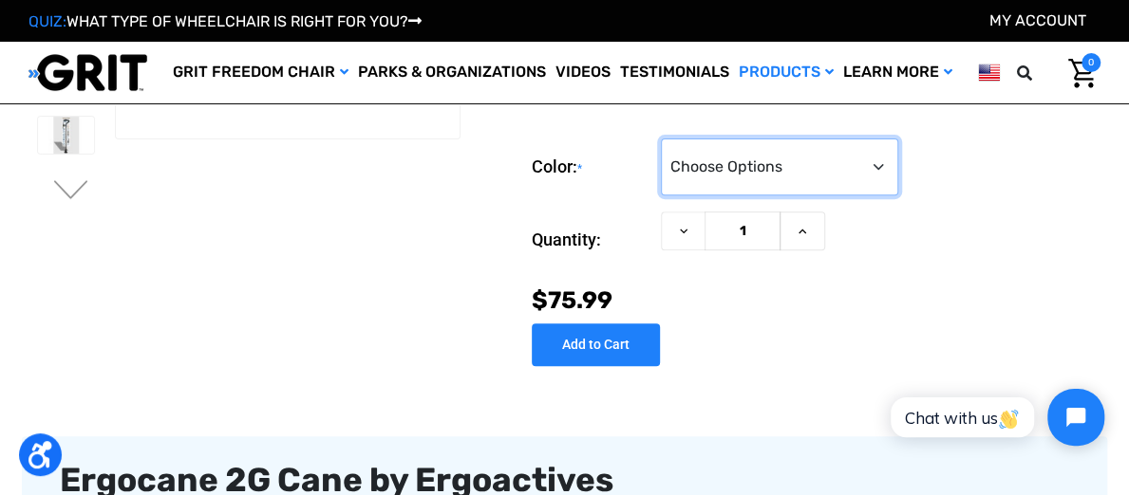
click at [703, 176] on select "Choose Options Black Wood Carbon Checkered" at bounding box center [779, 167] width 237 height 57
click at [625, 205] on form "Color: * Choose Options Black Wood Carbon Checkered Current Stock: Quantity: De…" at bounding box center [816, 228] width 569 height 179
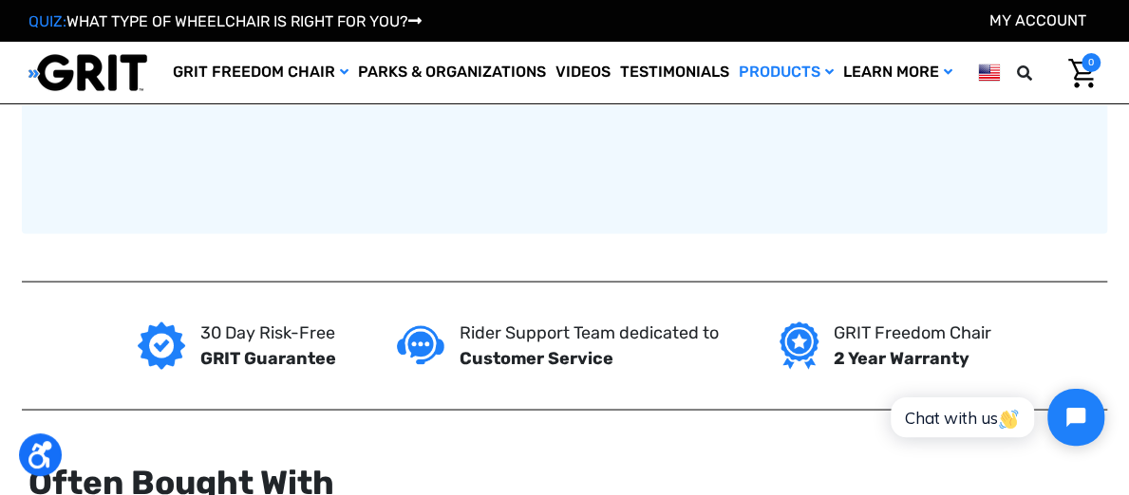
scroll to position [1691, 0]
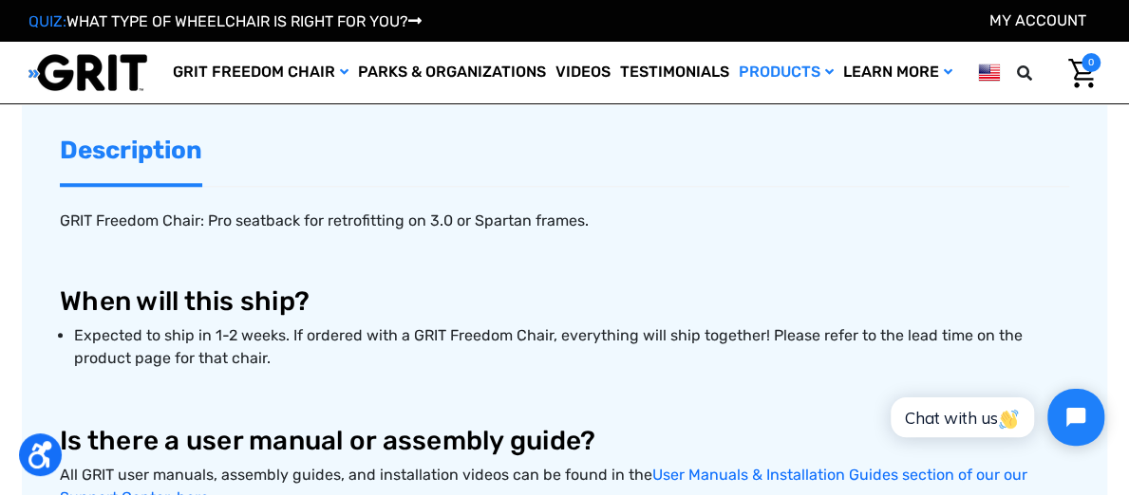
scroll to position [852, 0]
